Goal: Check status: Check status

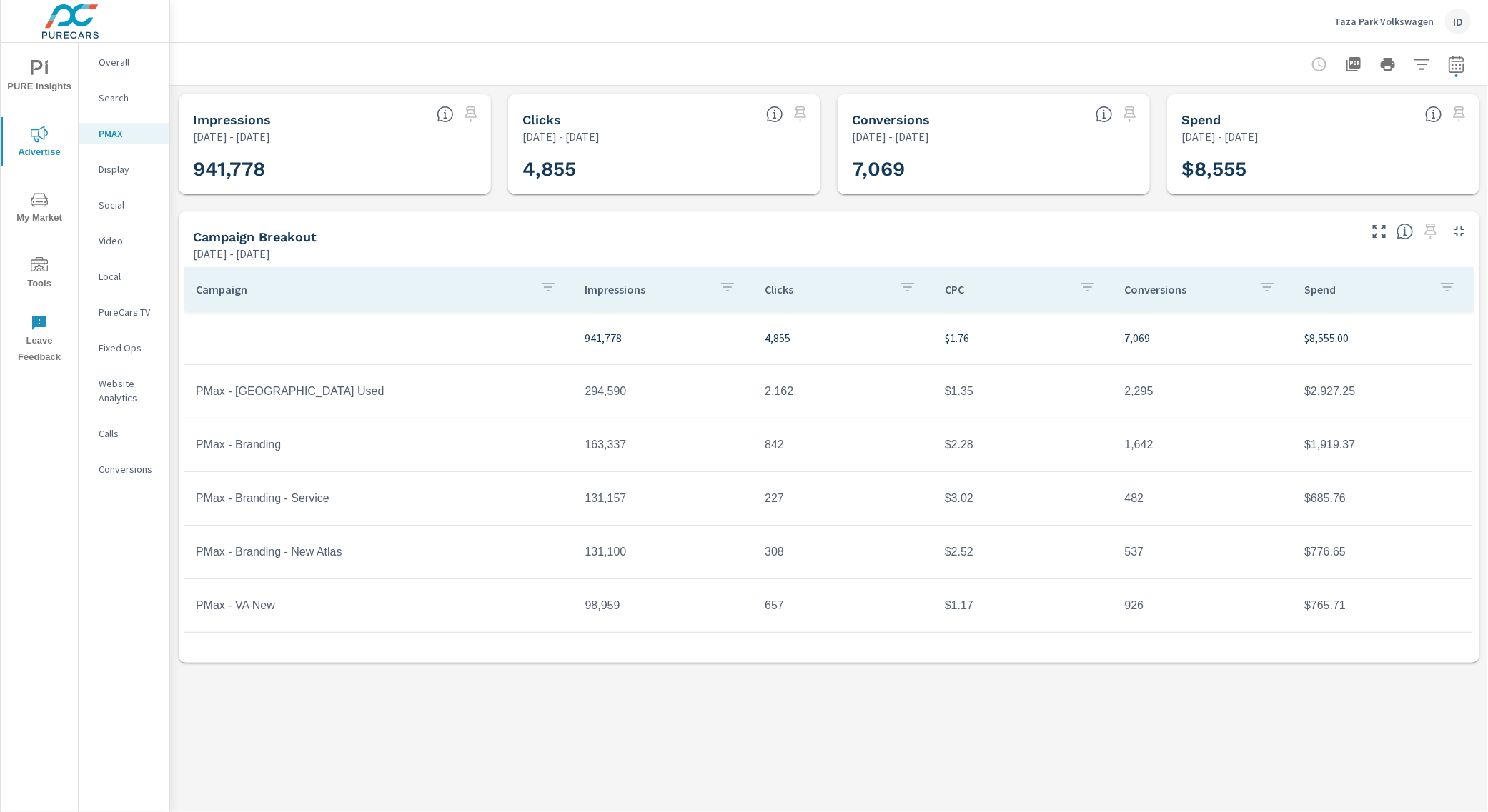
click at [1455, 60] on icon "button" at bounding box center [1456, 64] width 17 height 17
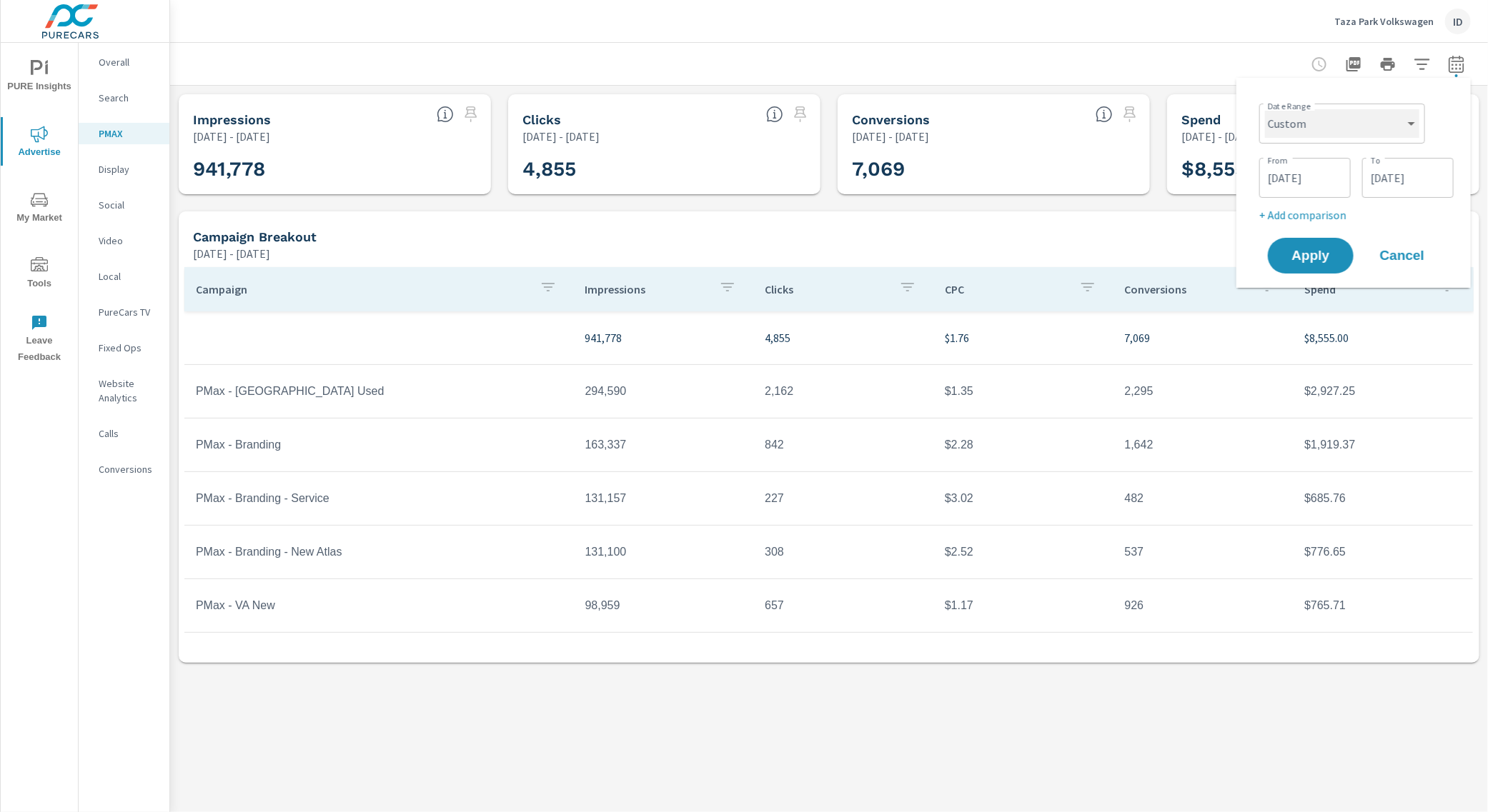
click at [1402, 127] on select "Custom [DATE] Last week Last 7 days Last 14 days Last 30 days Last 45 days Last…" at bounding box center [1341, 124] width 154 height 28
click at [1265, 109] on select "Custom [DATE] Last week Last 7 days Last 14 days Last 30 days Last 45 days Last…" at bounding box center [1341, 124] width 154 height 28
select select "Month to date"
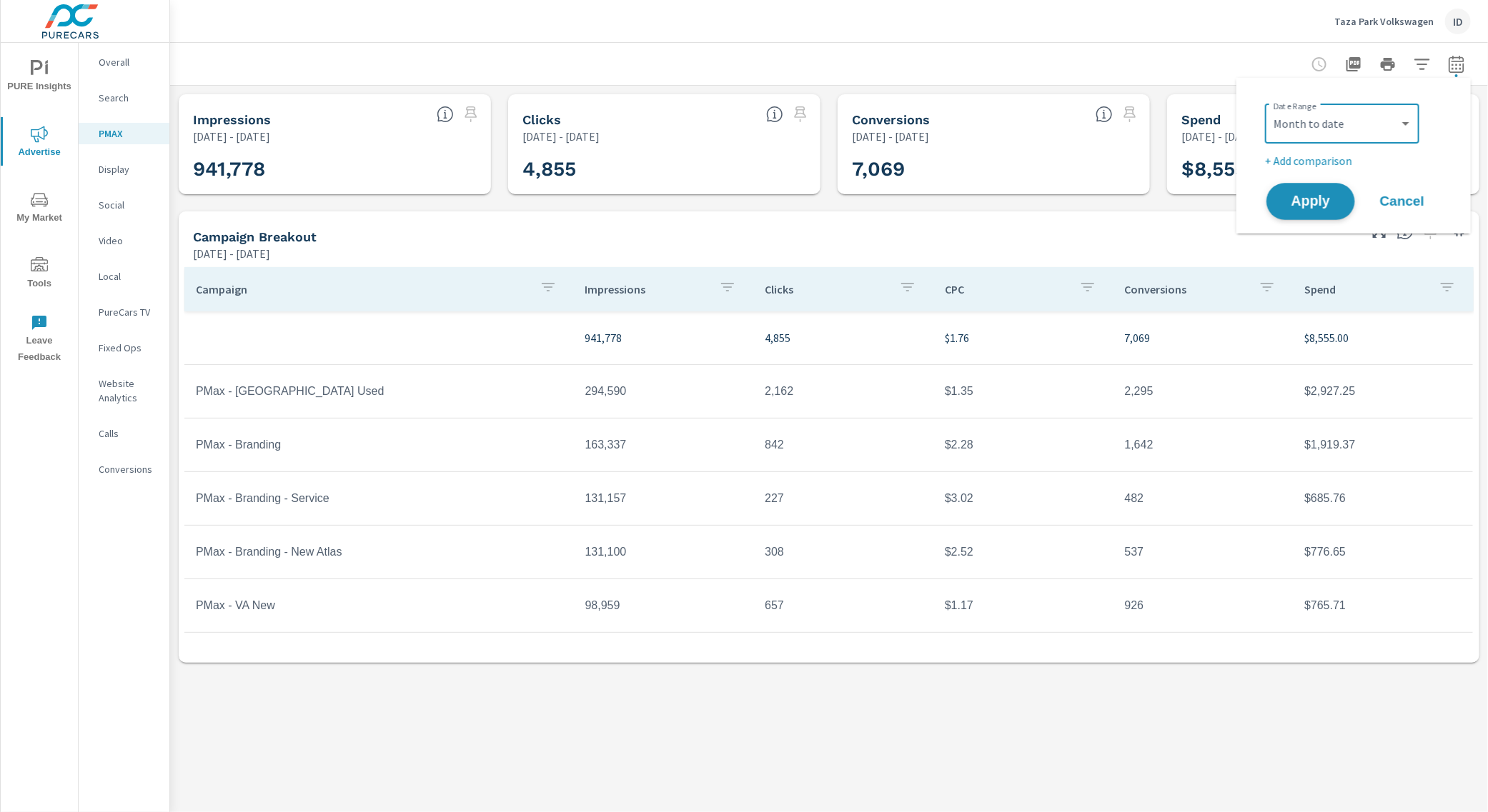
click at [1303, 212] on button "Apply" at bounding box center [1310, 202] width 89 height 37
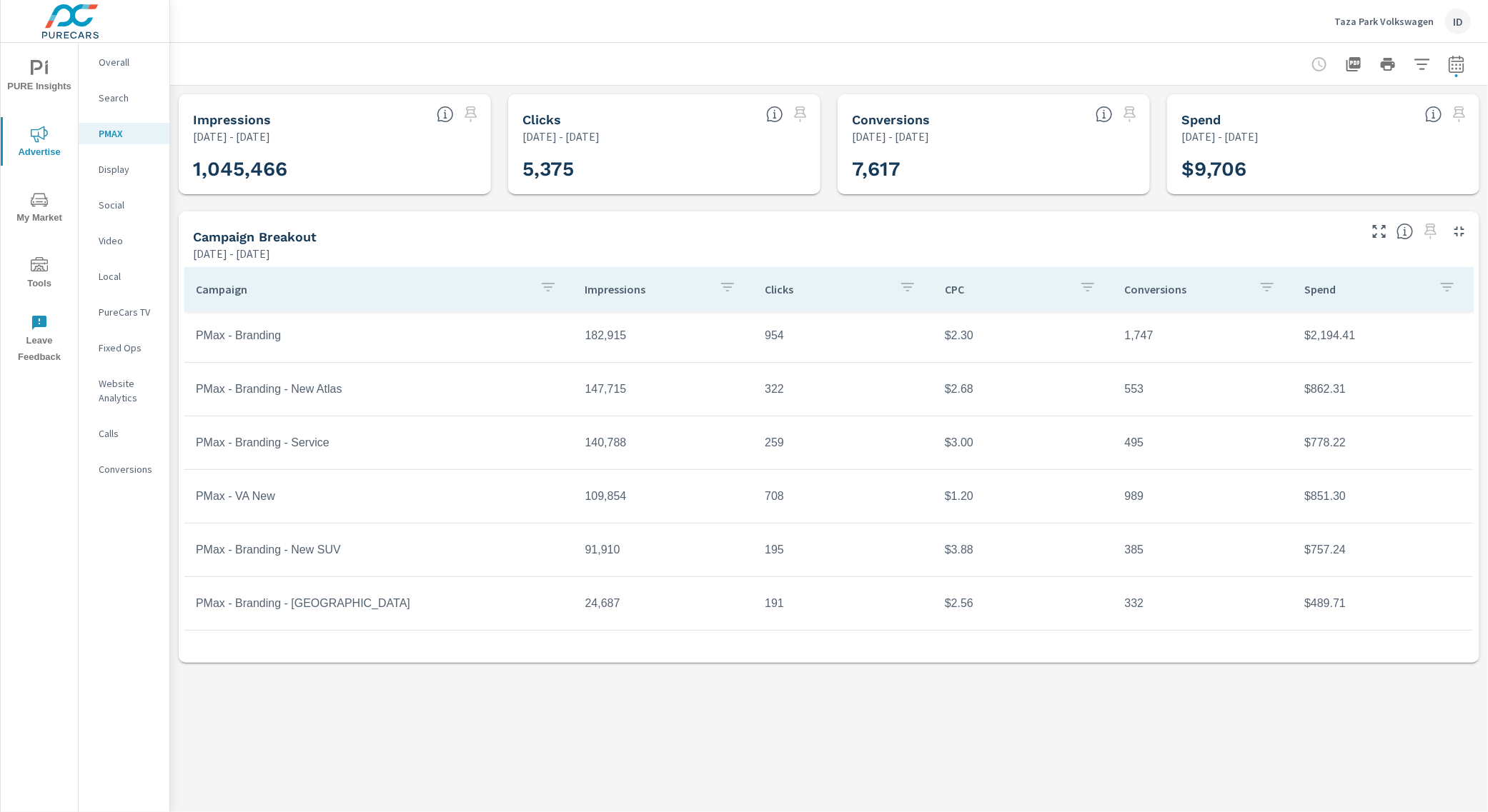
scroll to position [159, 0]
